Goal: Find contact information: Find contact information

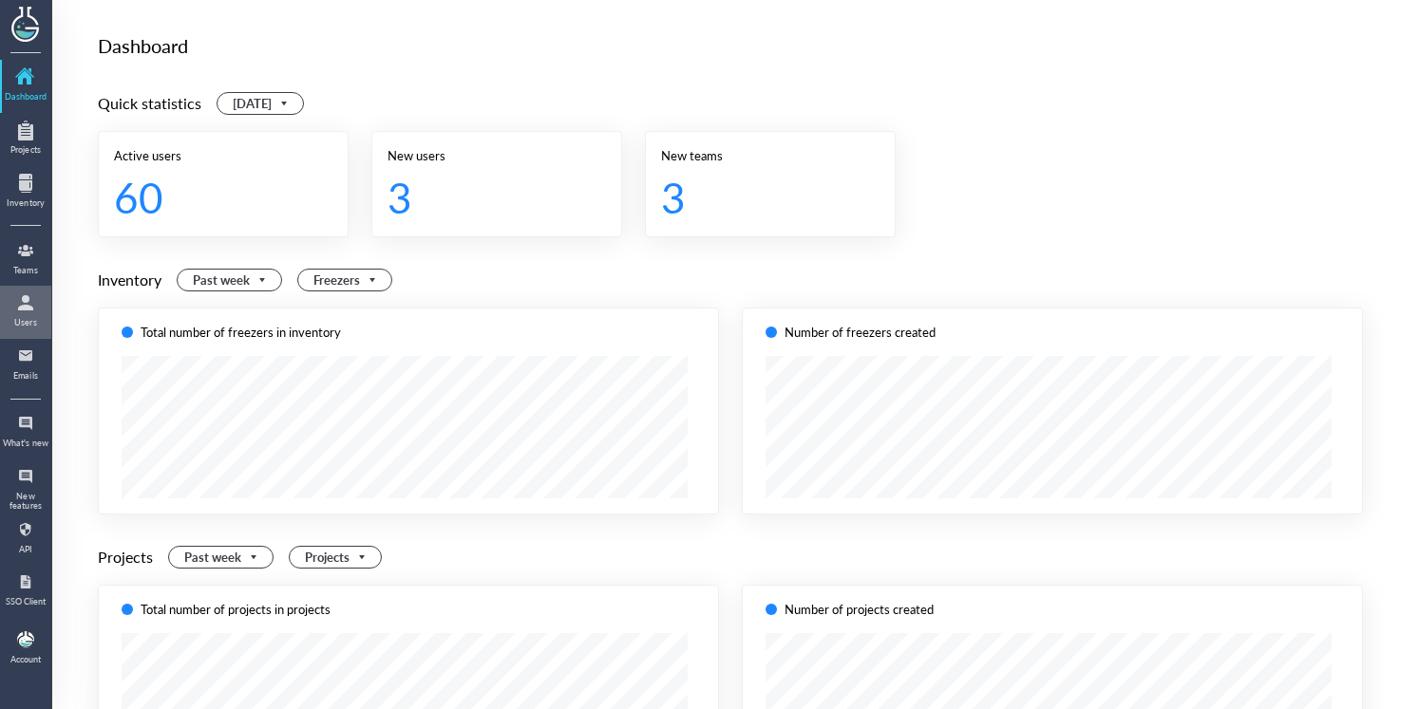
click at [25, 310] on div at bounding box center [25, 303] width 30 height 30
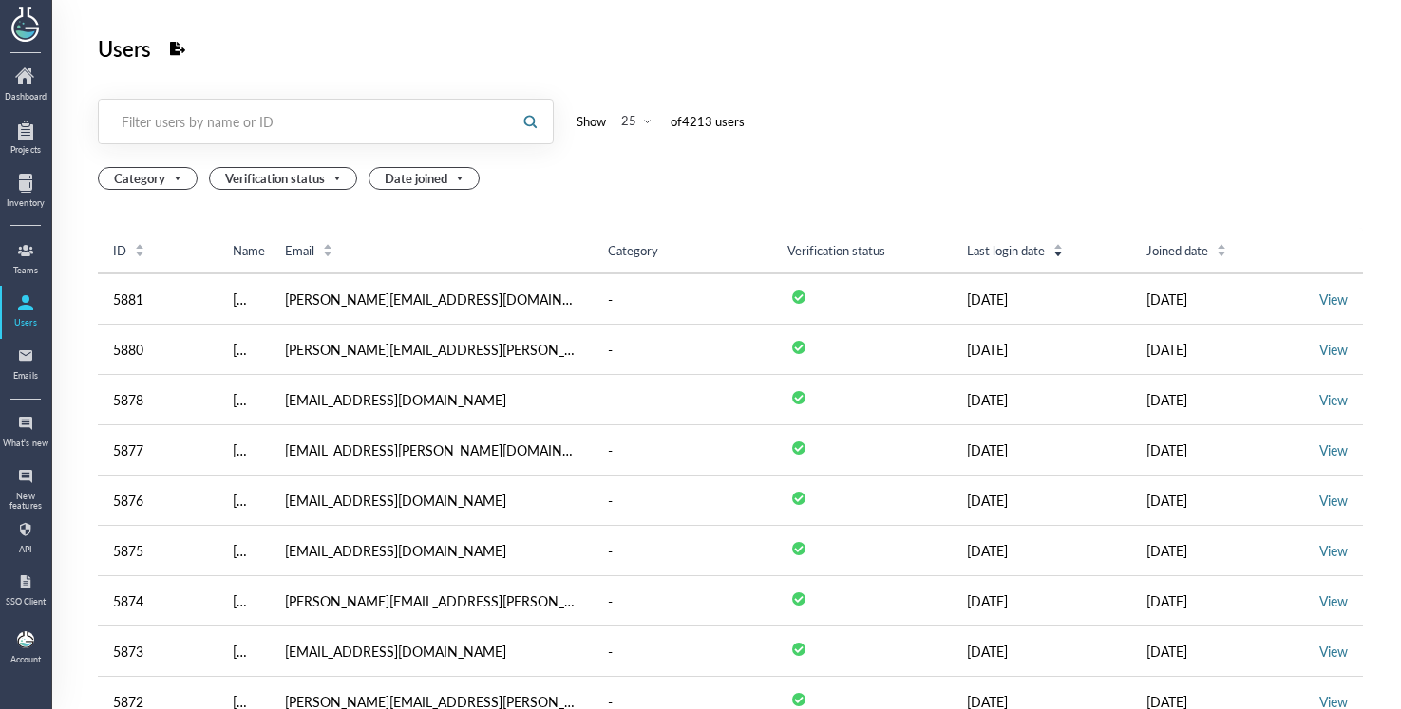
click at [250, 124] on div "Filter users by name or ID" at bounding box center [305, 121] width 366 height 19
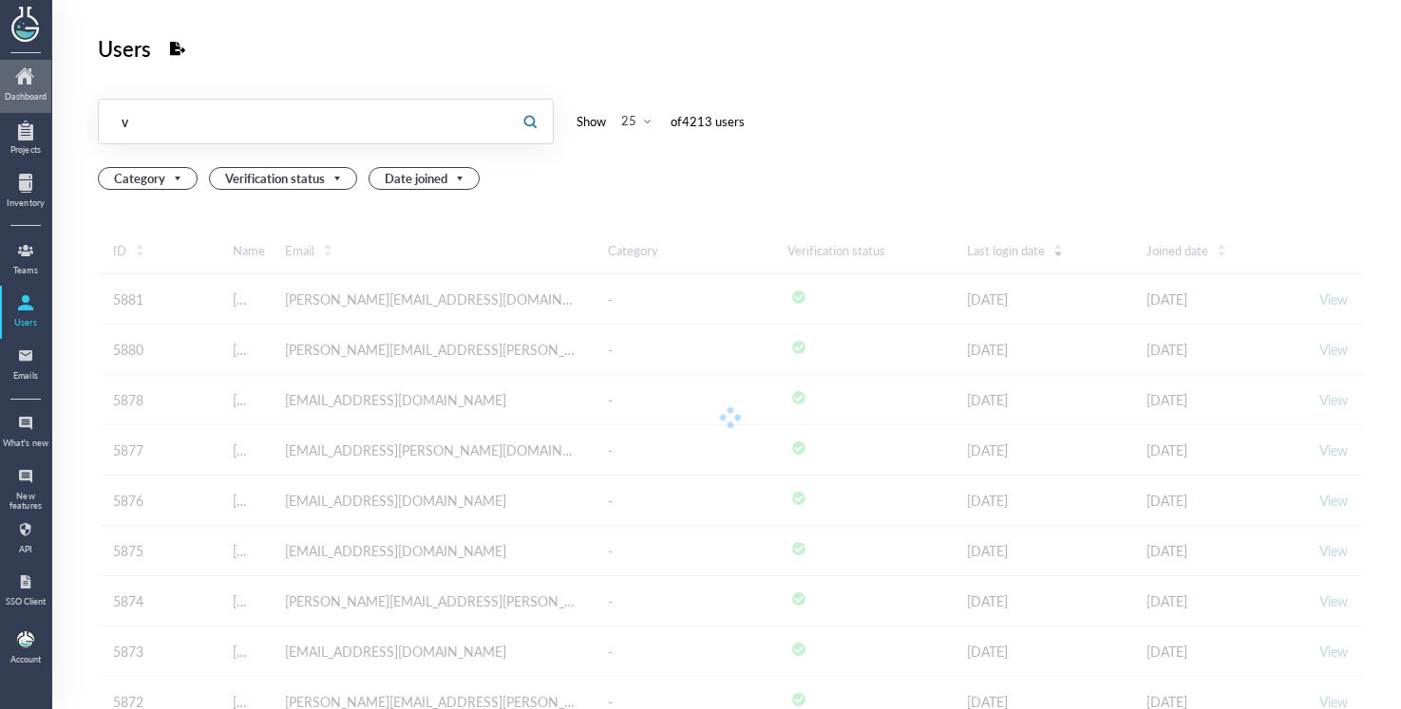
type input "v"
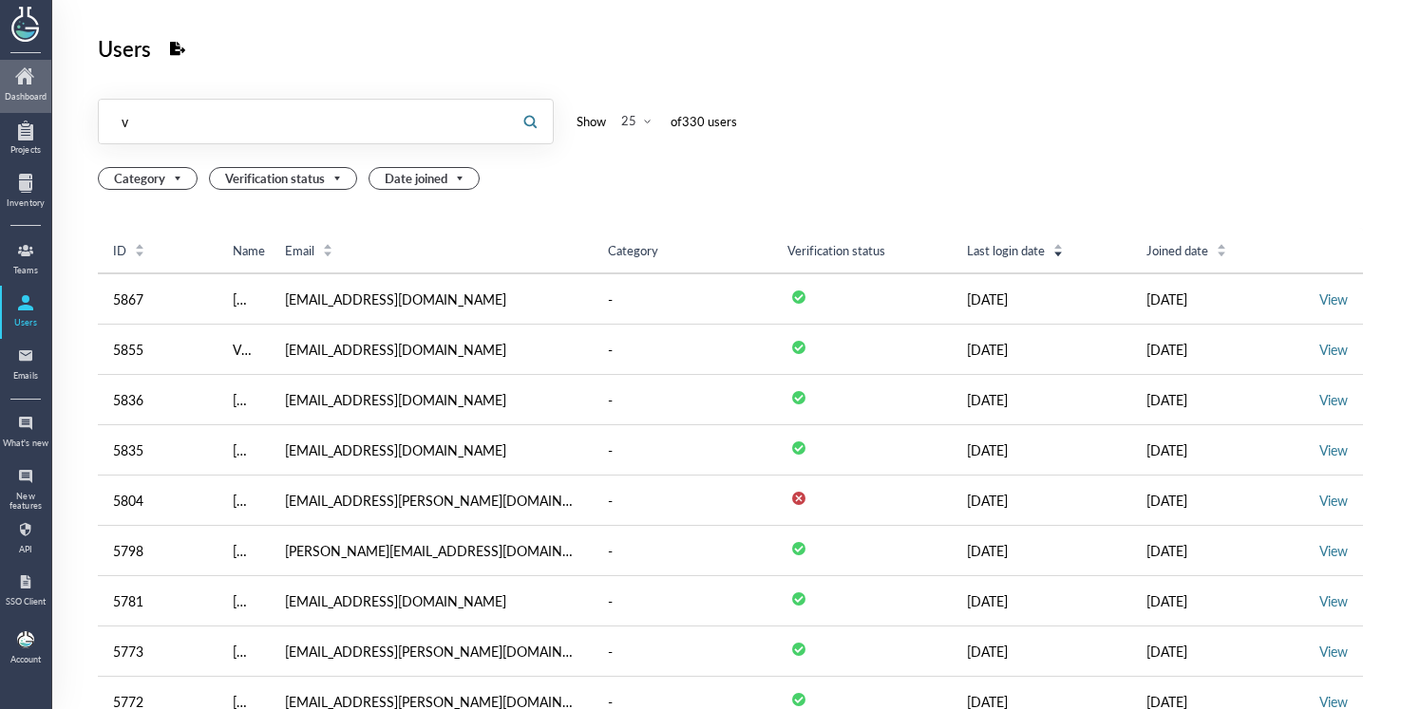
click at [43, 94] on div "Dashboard" at bounding box center [25, 96] width 47 height 9
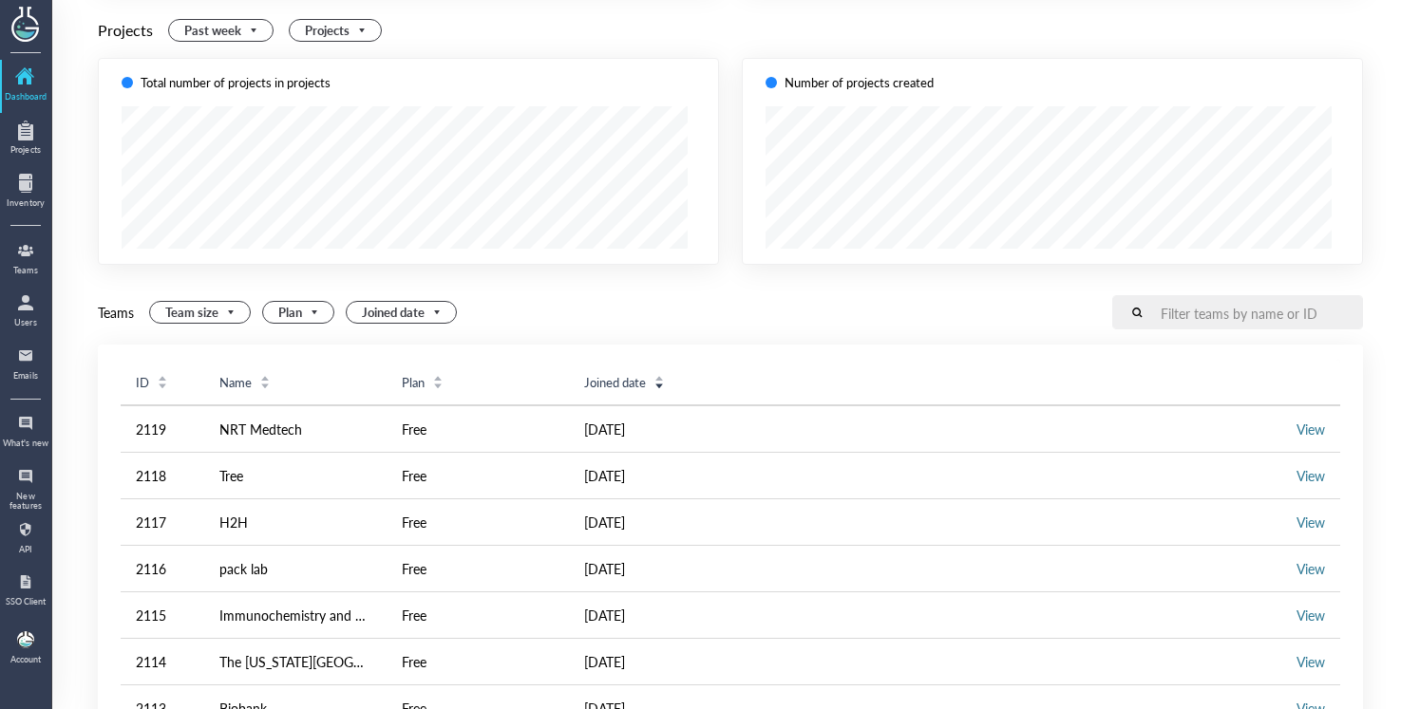
scroll to position [489, 0]
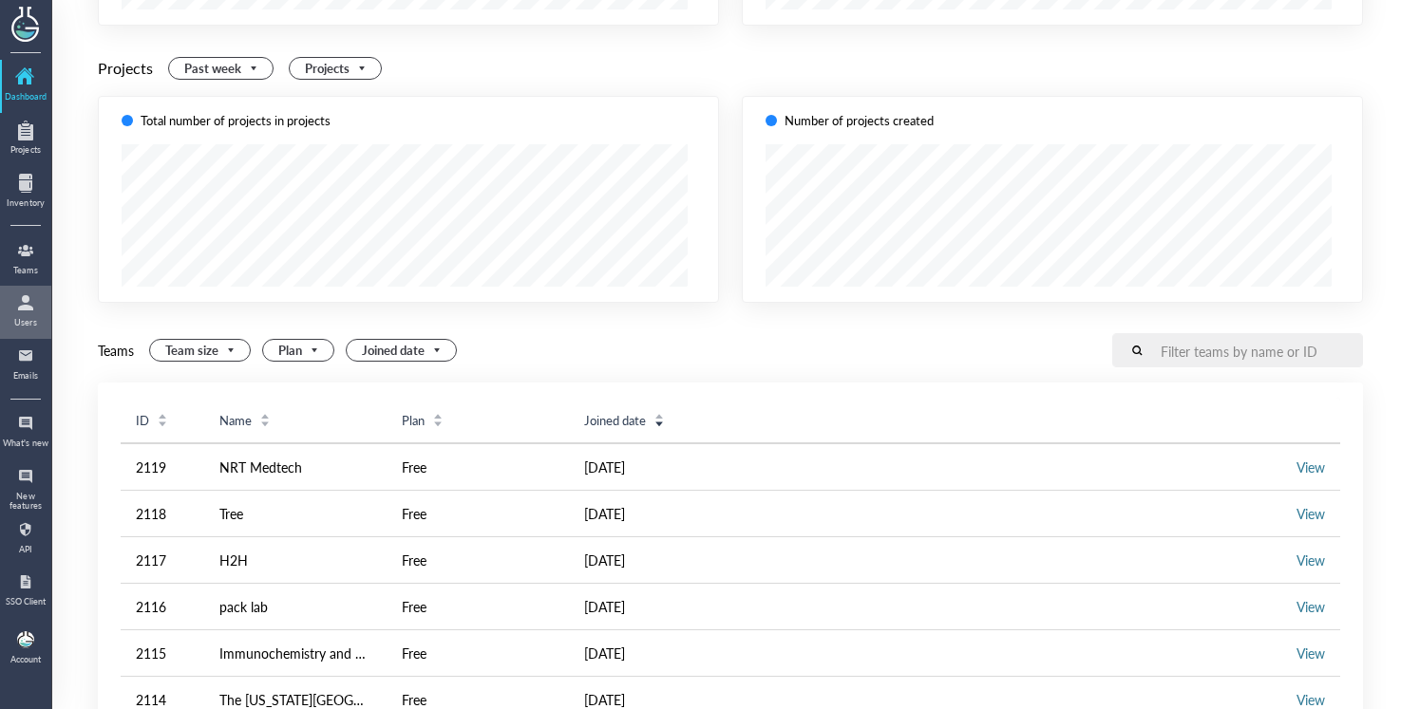
click at [33, 326] on div "Users" at bounding box center [25, 322] width 47 height 9
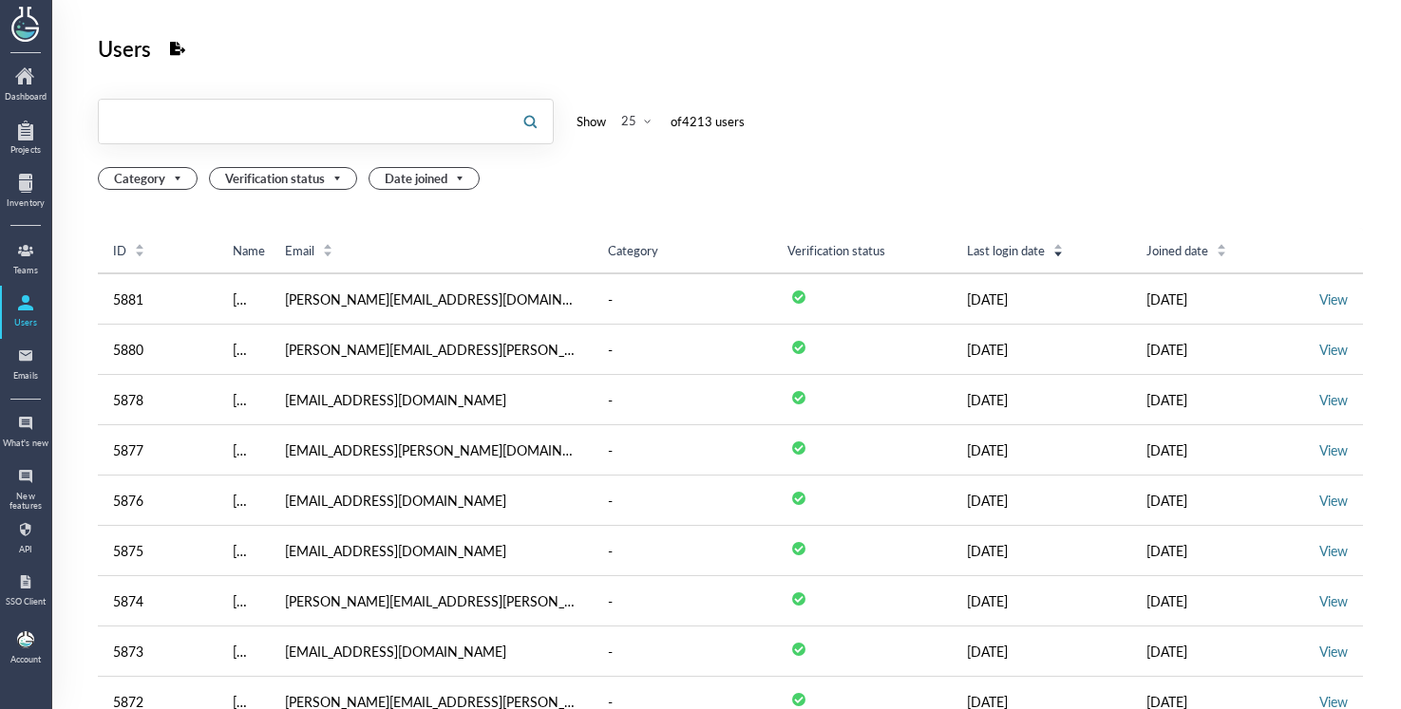
click at [197, 132] on input "text" at bounding box center [303, 121] width 408 height 30
type input "vvmf"
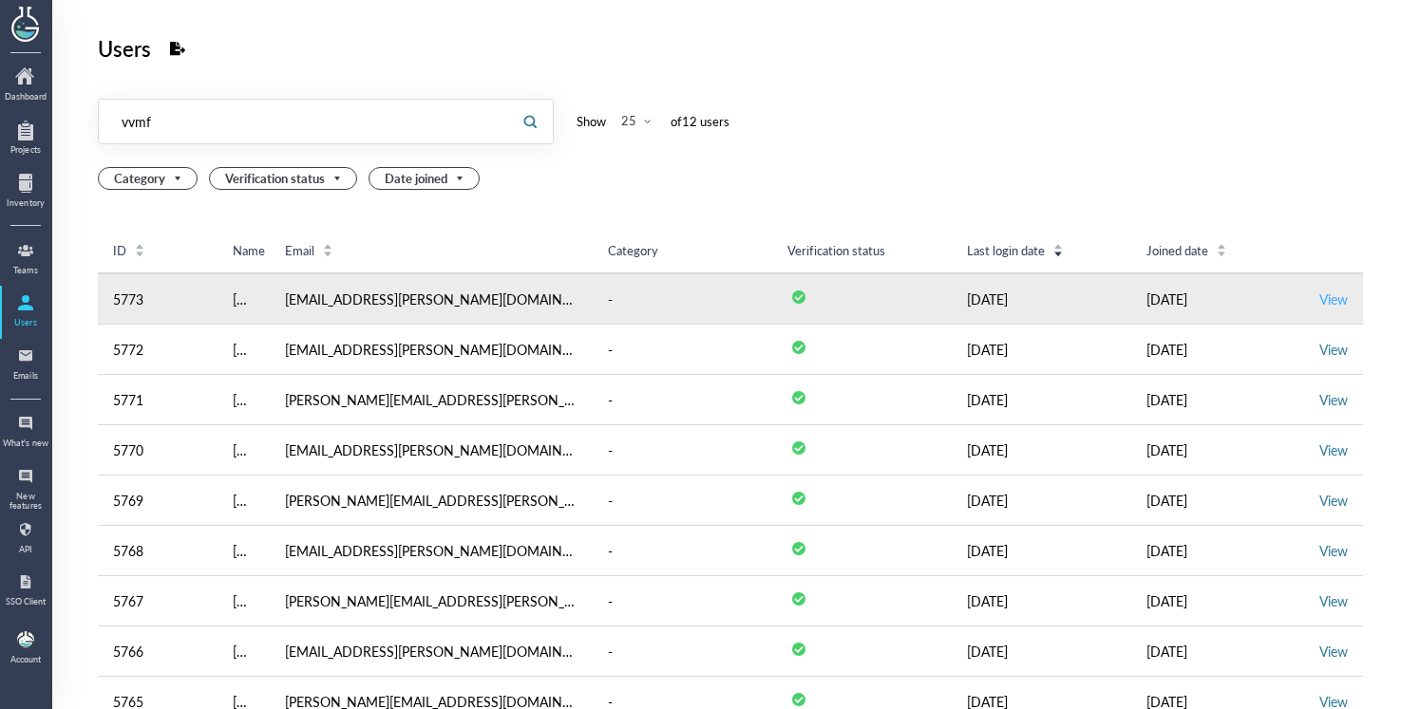
click at [1324, 302] on link "View" at bounding box center [1333, 299] width 28 height 19
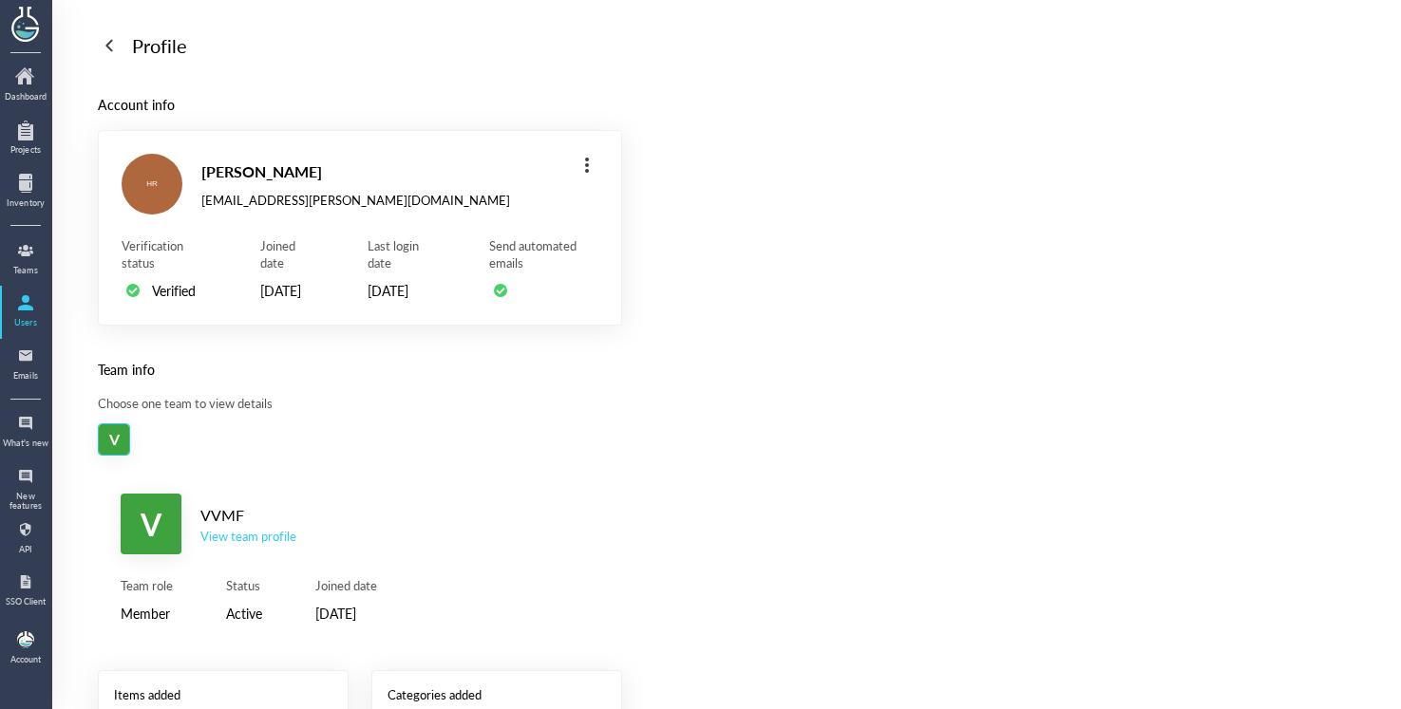
click at [251, 545] on div "View team profile" at bounding box center [248, 536] width 96 height 17
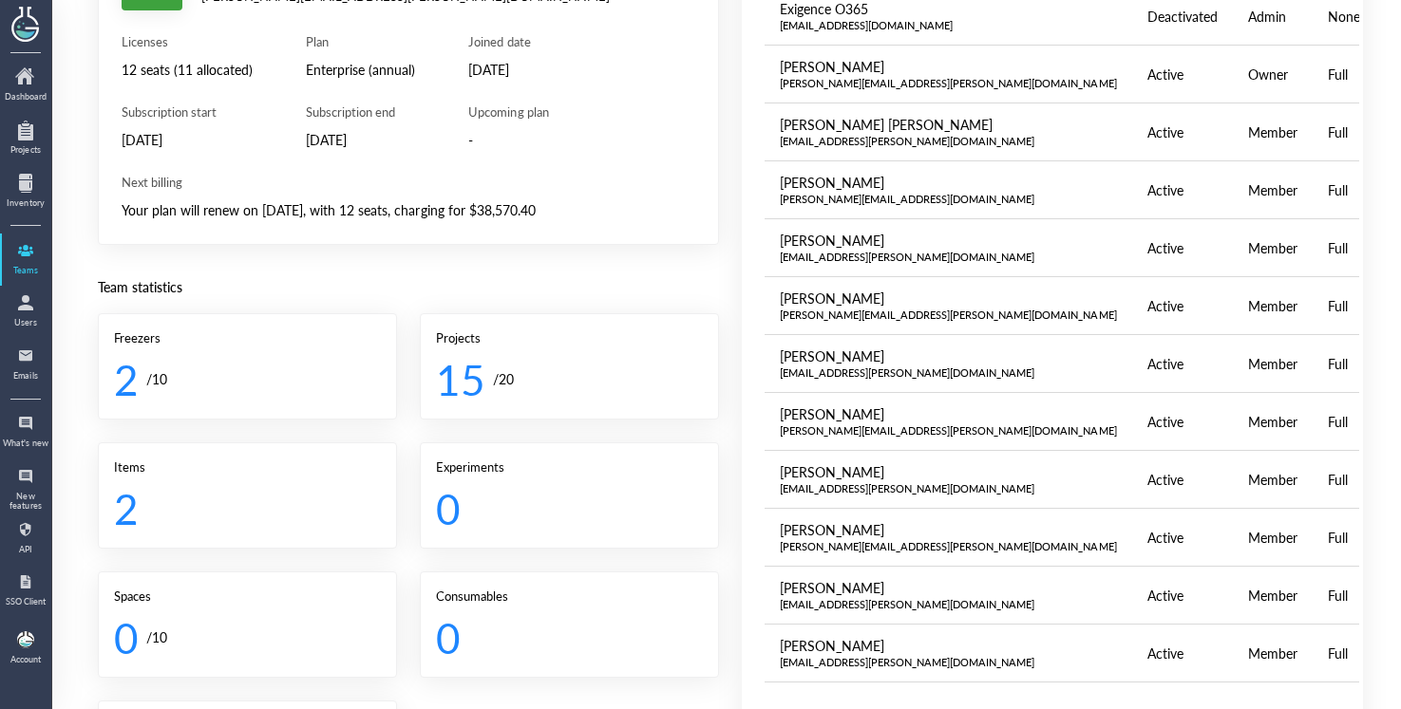
scroll to position [129, 0]
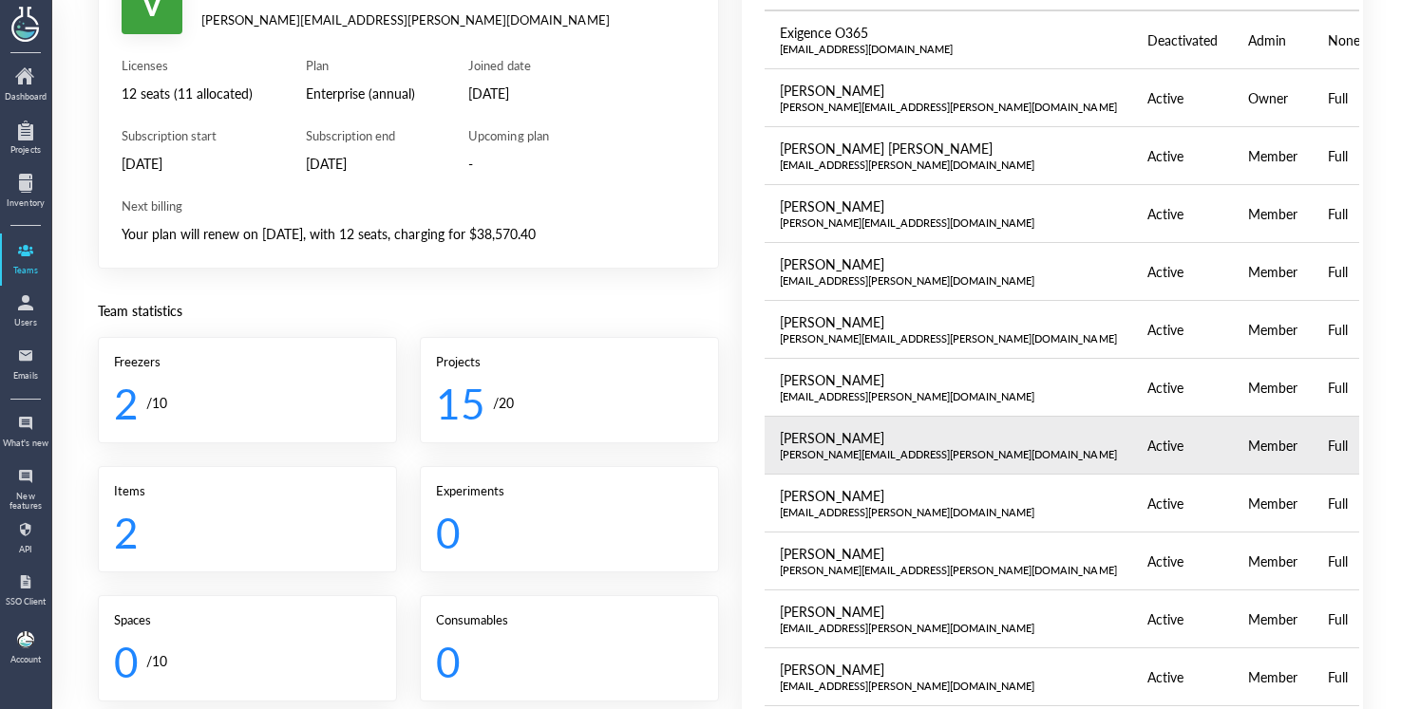
click at [808, 457] on div "[PERSON_NAME][EMAIL_ADDRESS][PERSON_NAME][DOMAIN_NAME]" at bounding box center [948, 454] width 337 height 15
click at [804, 448] on div "[PERSON_NAME][EMAIL_ADDRESS][PERSON_NAME][DOMAIN_NAME]" at bounding box center [948, 454] width 337 height 15
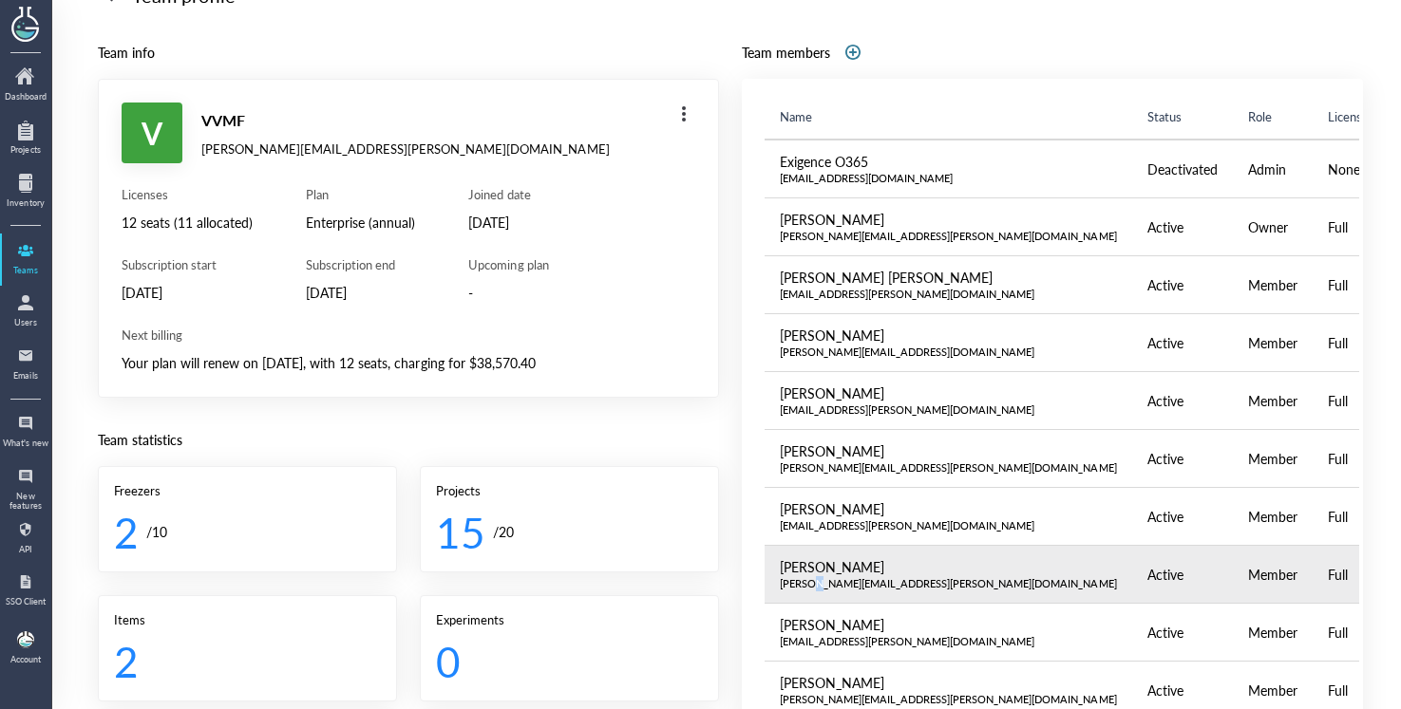
scroll to position [12, 0]
